Goal: Check status: Check status

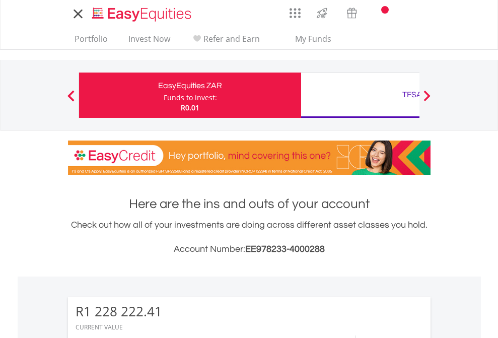
scroll to position [97, 158]
click at [164, 95] on div "Funds to invest:" at bounding box center [190, 98] width 53 height 10
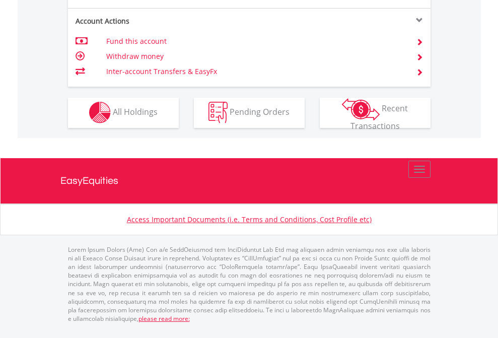
scroll to position [1026, 0]
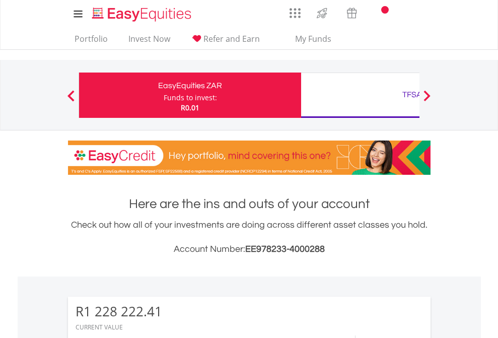
scroll to position [97, 158]
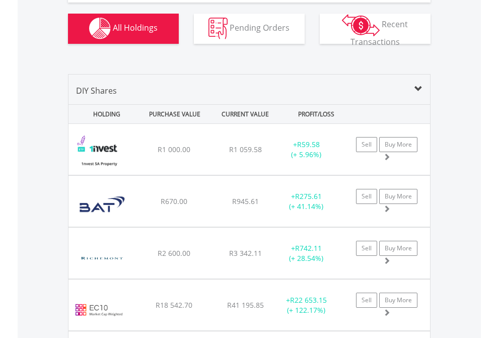
scroll to position [1201, 0]
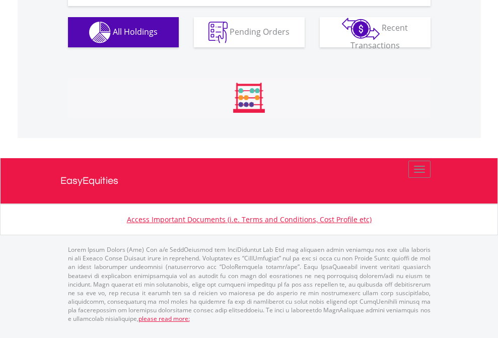
scroll to position [97, 158]
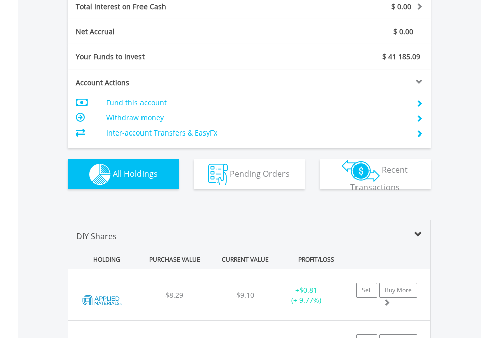
scroll to position [1161, 0]
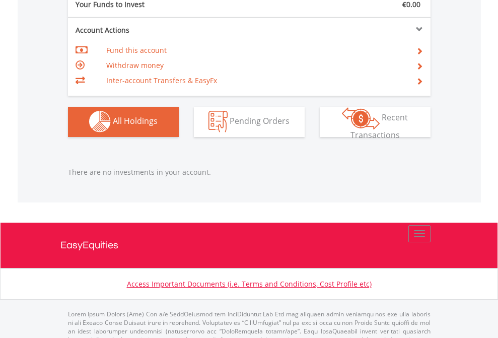
scroll to position [998, 0]
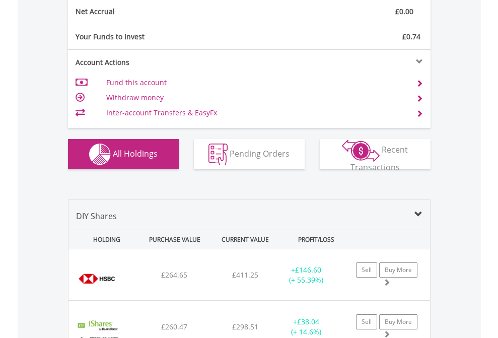
scroll to position [1141, 0]
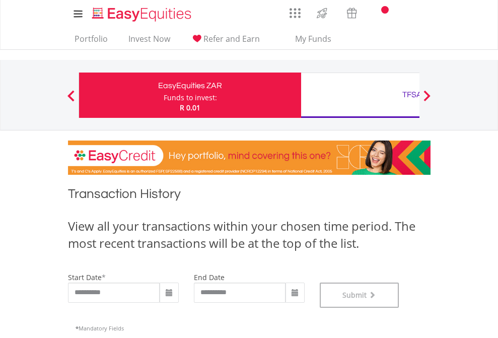
scroll to position [409, 0]
